Goal: Task Accomplishment & Management: Manage account settings

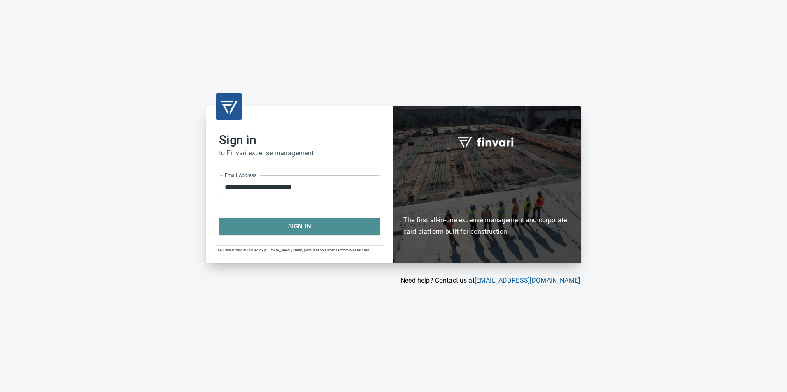
click at [316, 227] on span "Sign In" at bounding box center [299, 226] width 143 height 11
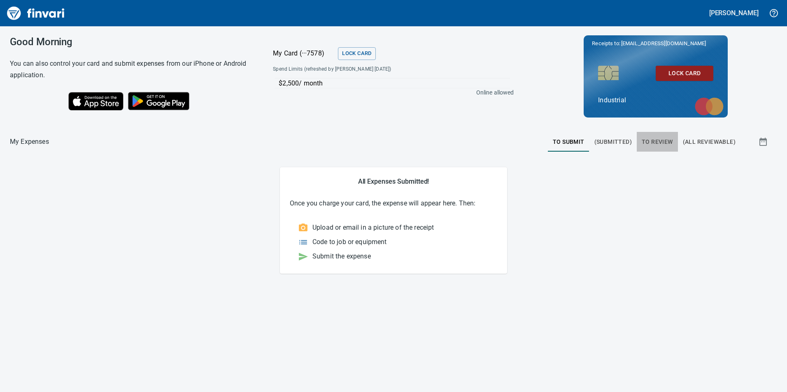
click at [646, 143] on span "To Review" at bounding box center [656, 142] width 31 height 10
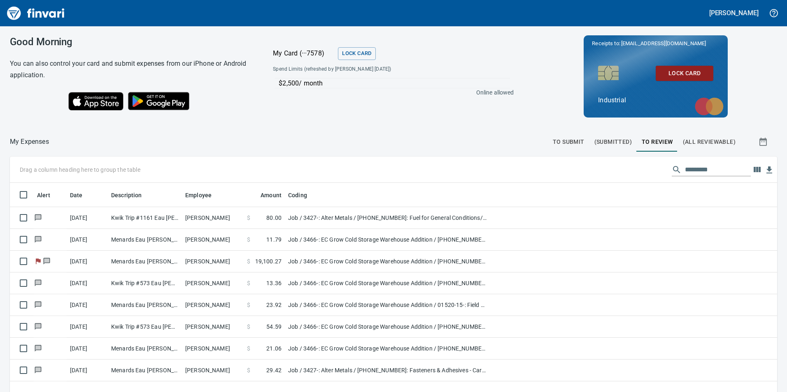
scroll to position [296, 755]
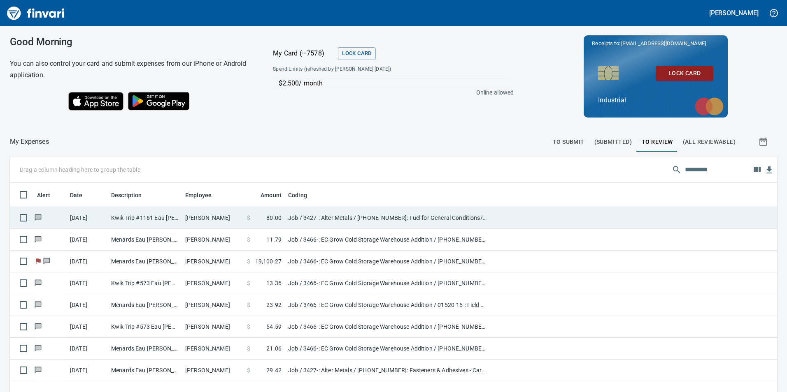
click at [191, 218] on td "[PERSON_NAME]" at bounding box center [213, 218] width 62 height 22
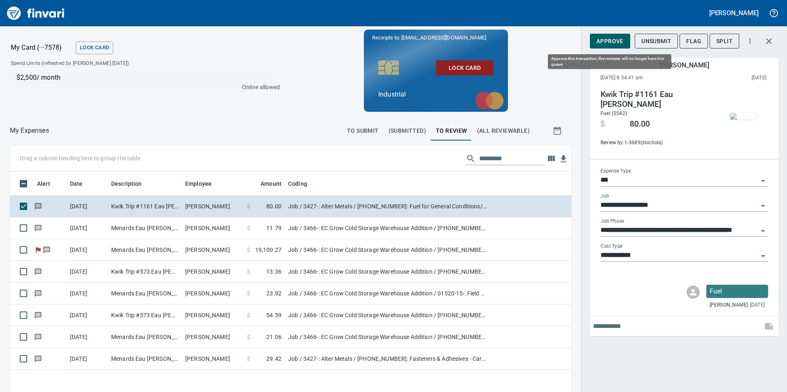
scroll to position [296, 549]
click at [602, 43] on span "Approve" at bounding box center [609, 41] width 27 height 10
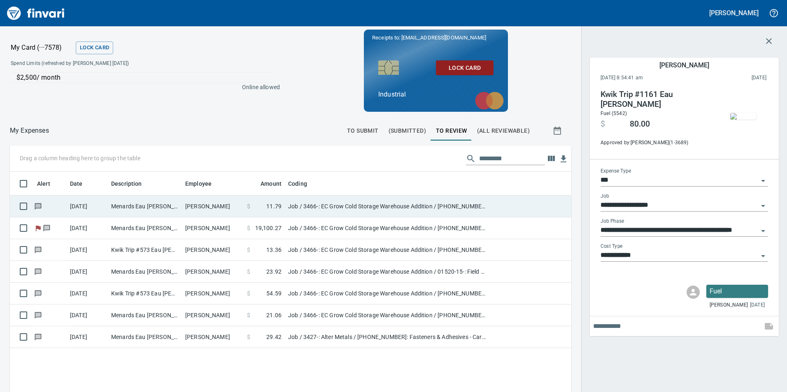
click at [218, 207] on td "[PERSON_NAME]" at bounding box center [213, 207] width 62 height 22
type input "**********"
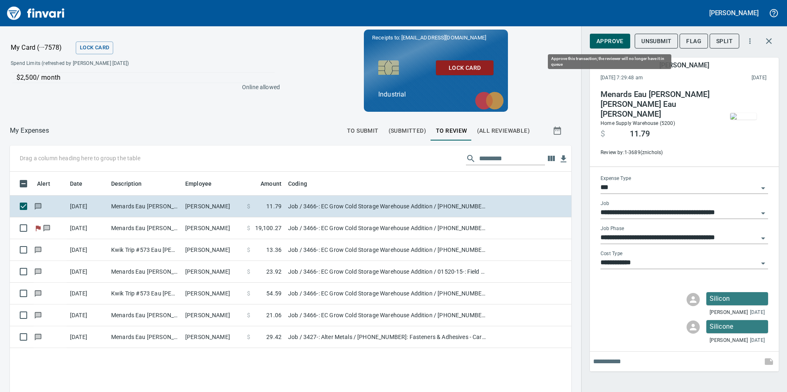
scroll to position [296, 549]
click at [606, 43] on span "Approve" at bounding box center [609, 41] width 27 height 10
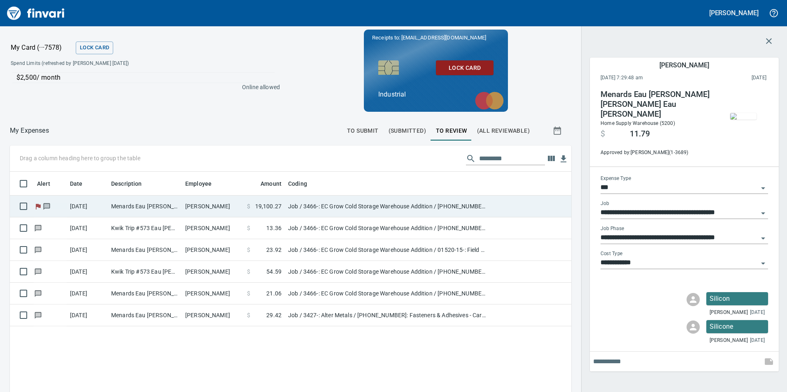
click at [227, 211] on td "[PERSON_NAME]" at bounding box center [213, 207] width 62 height 22
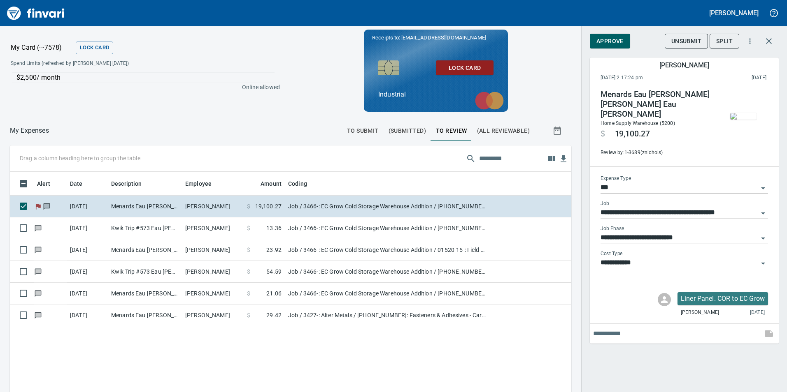
scroll to position [296, 549]
click at [746, 118] on img "button" at bounding box center [743, 116] width 26 height 7
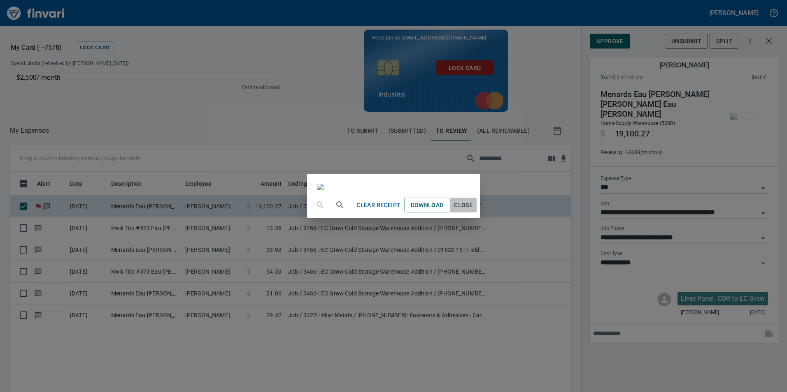
click at [473, 211] on span "Close" at bounding box center [463, 205] width 20 height 10
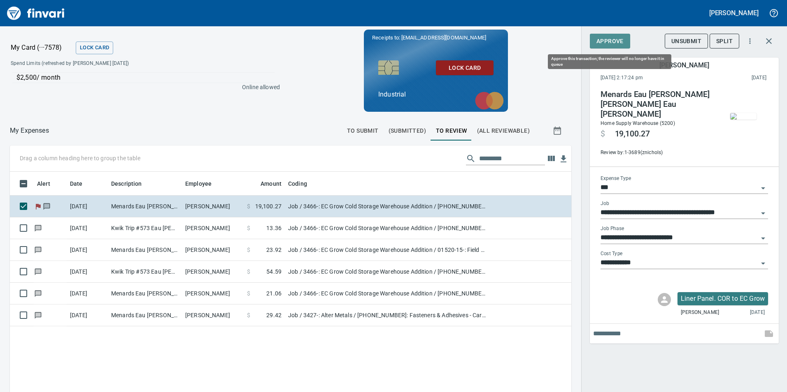
click at [621, 43] on span "Approve" at bounding box center [609, 41] width 27 height 10
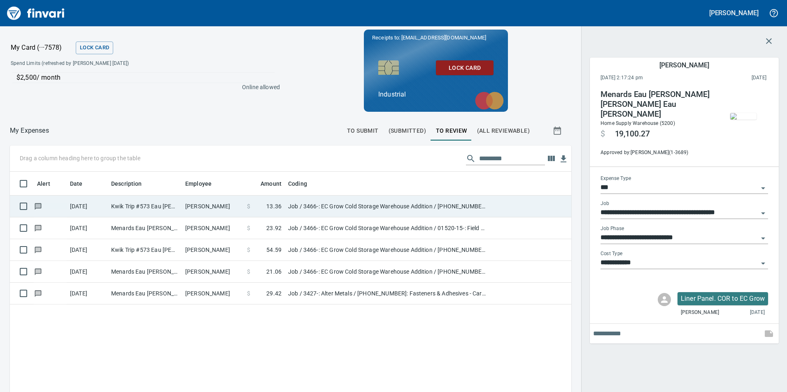
click at [228, 207] on td "[PERSON_NAME]" at bounding box center [213, 207] width 62 height 22
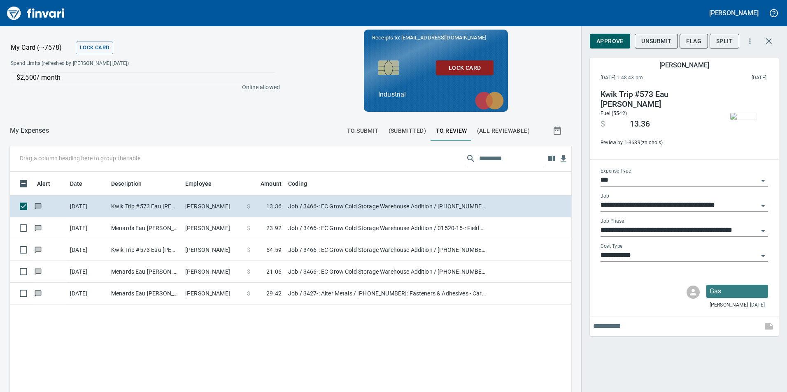
scroll to position [296, 549]
click at [604, 43] on span "Approve" at bounding box center [609, 41] width 27 height 10
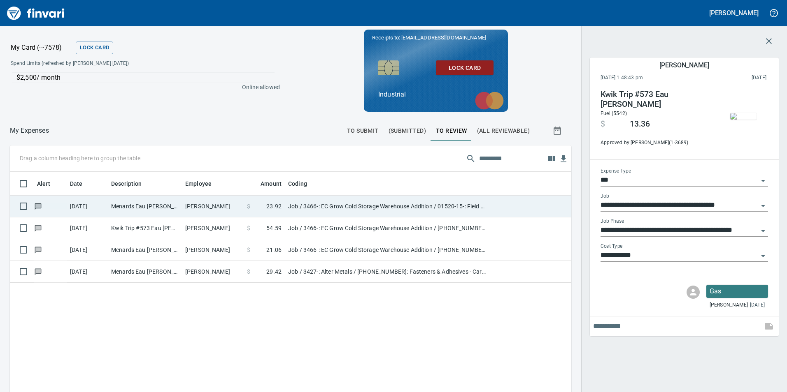
drag, startPoint x: 201, startPoint y: 205, endPoint x: 218, endPoint y: 203, distance: 17.5
click at [202, 205] on td "[PERSON_NAME]" at bounding box center [213, 207] width 62 height 22
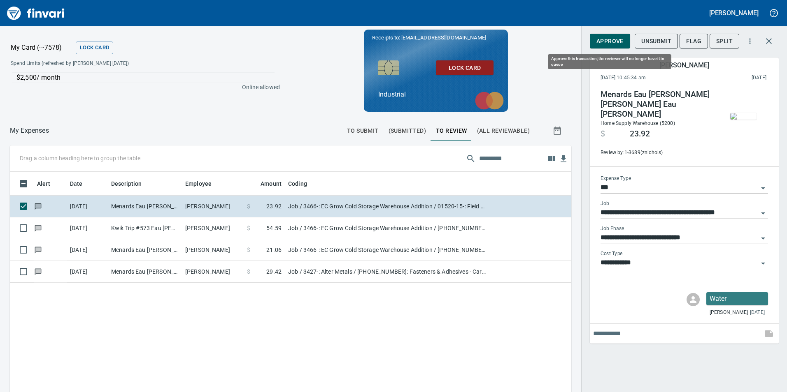
click at [609, 44] on span "Approve" at bounding box center [609, 41] width 27 height 10
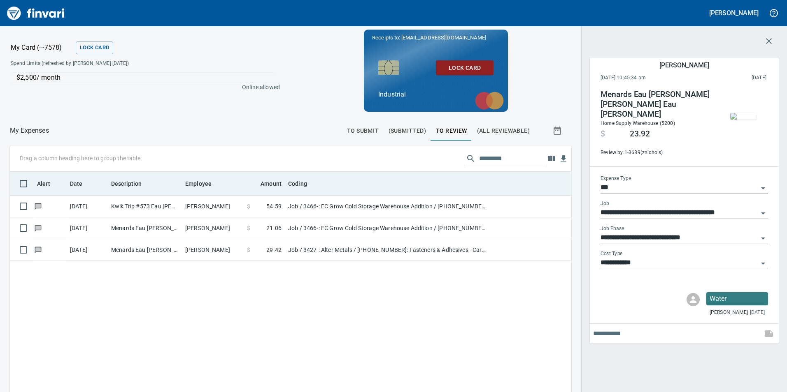
scroll to position [296, 549]
drag, startPoint x: 205, startPoint y: 208, endPoint x: 239, endPoint y: 191, distance: 37.5
click at [207, 207] on td "[PERSON_NAME]" at bounding box center [213, 207] width 62 height 22
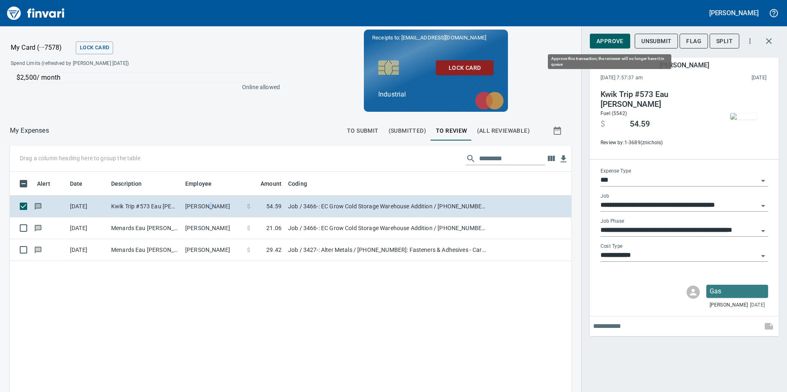
scroll to position [296, 549]
click at [601, 41] on span "Approve" at bounding box center [609, 41] width 27 height 10
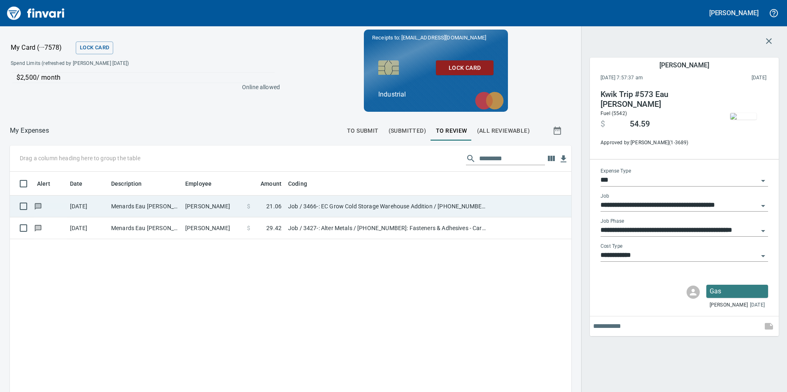
click at [189, 206] on td "[PERSON_NAME]" at bounding box center [213, 207] width 62 height 22
type input "**********"
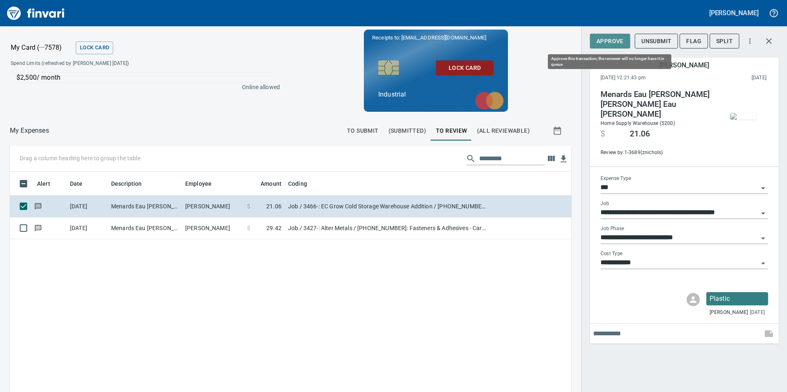
click at [617, 40] on span "Approve" at bounding box center [609, 41] width 27 height 10
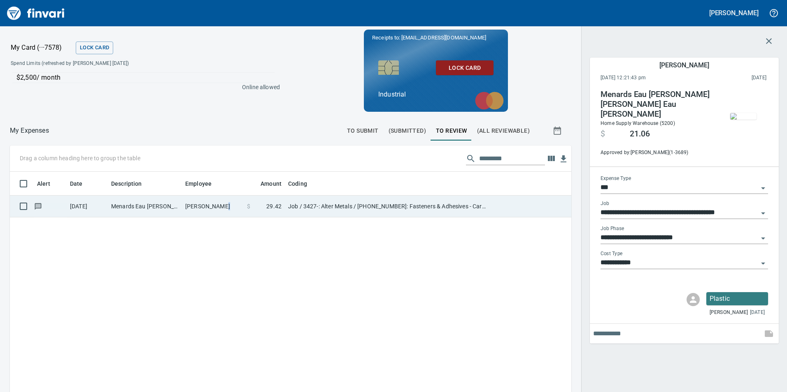
click at [219, 210] on td "[PERSON_NAME]" at bounding box center [213, 207] width 62 height 22
type input "**********"
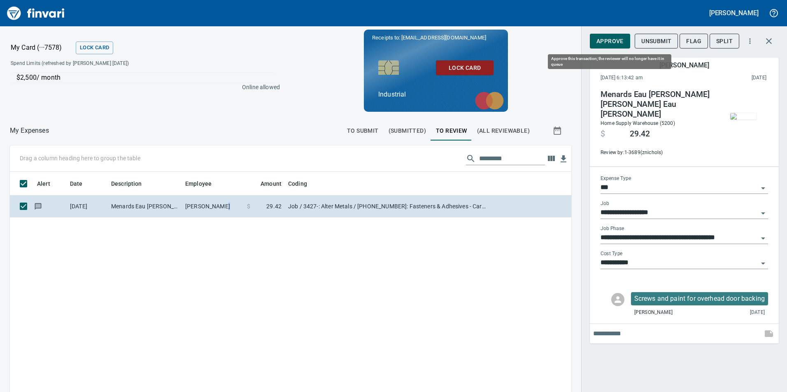
scroll to position [296, 549]
click at [597, 39] on span "Approve" at bounding box center [609, 41] width 27 height 10
